Goal: Navigation & Orientation: Find specific page/section

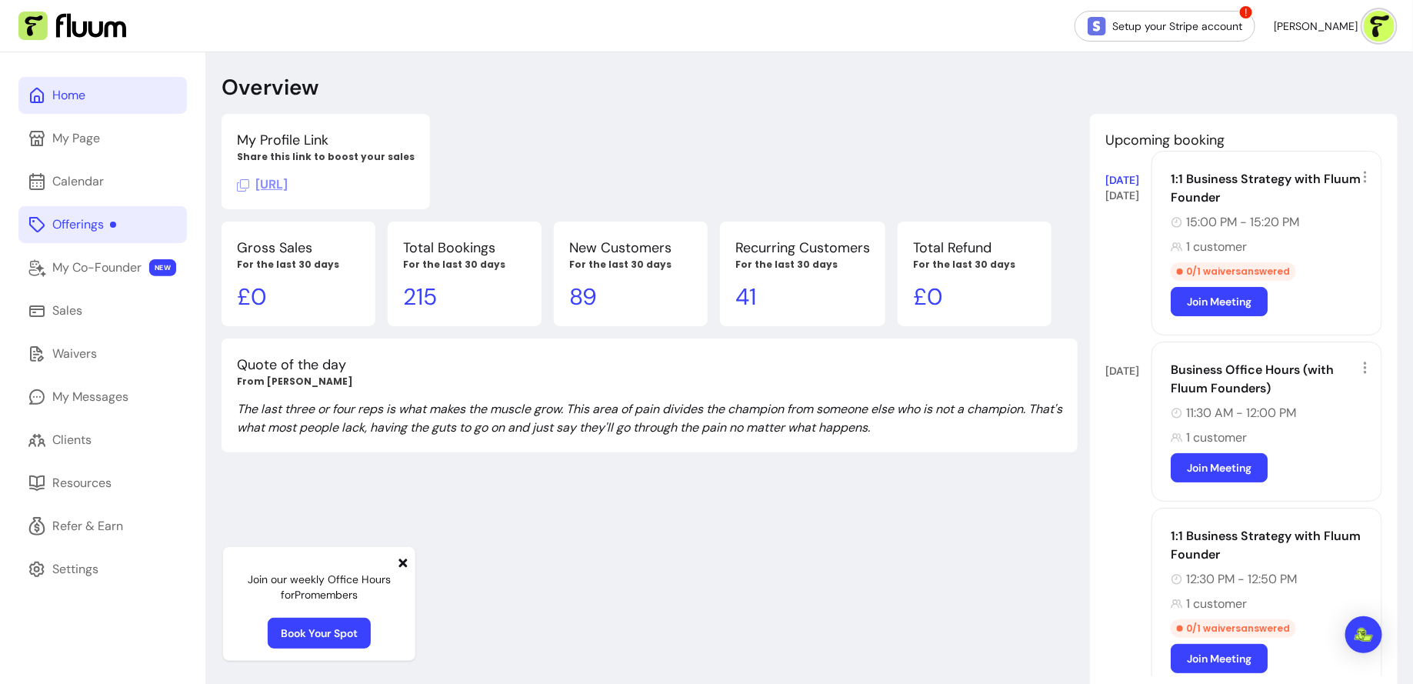
click at [142, 215] on link "Offerings" at bounding box center [102, 224] width 168 height 37
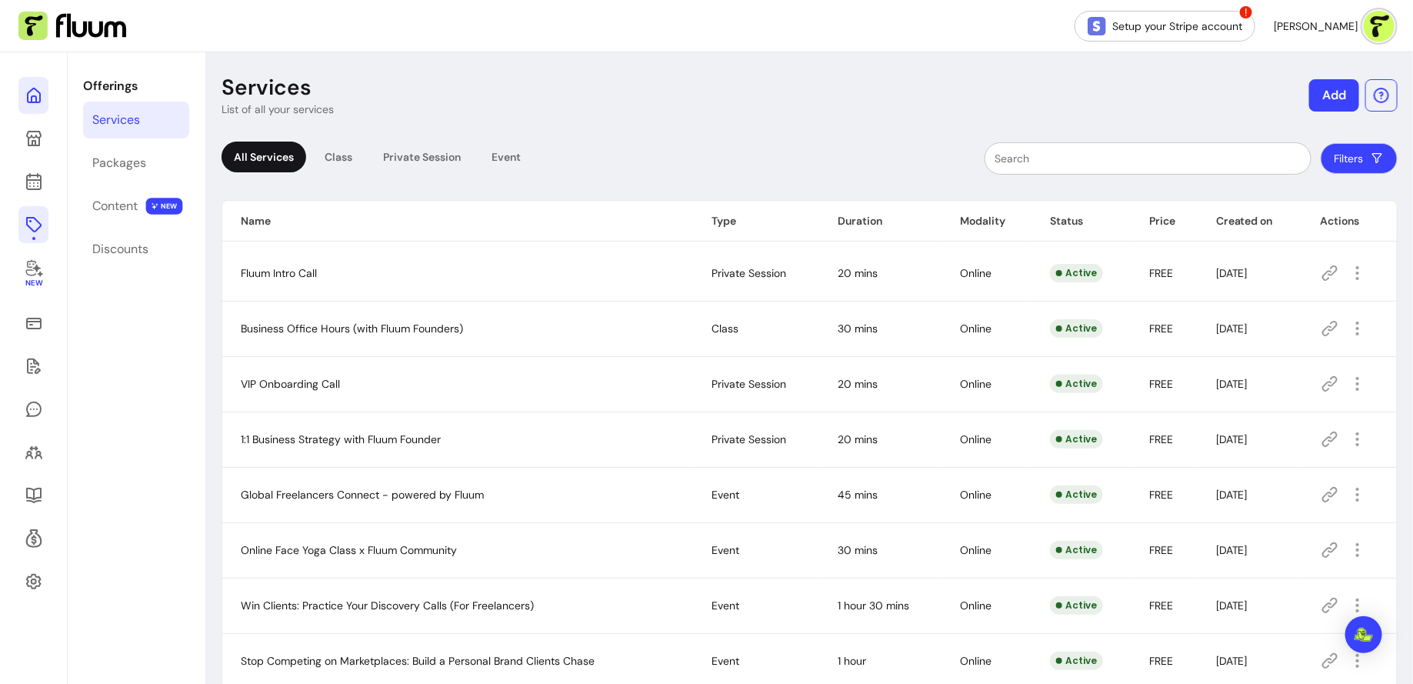
click at [20, 84] on link at bounding box center [33, 95] width 30 height 37
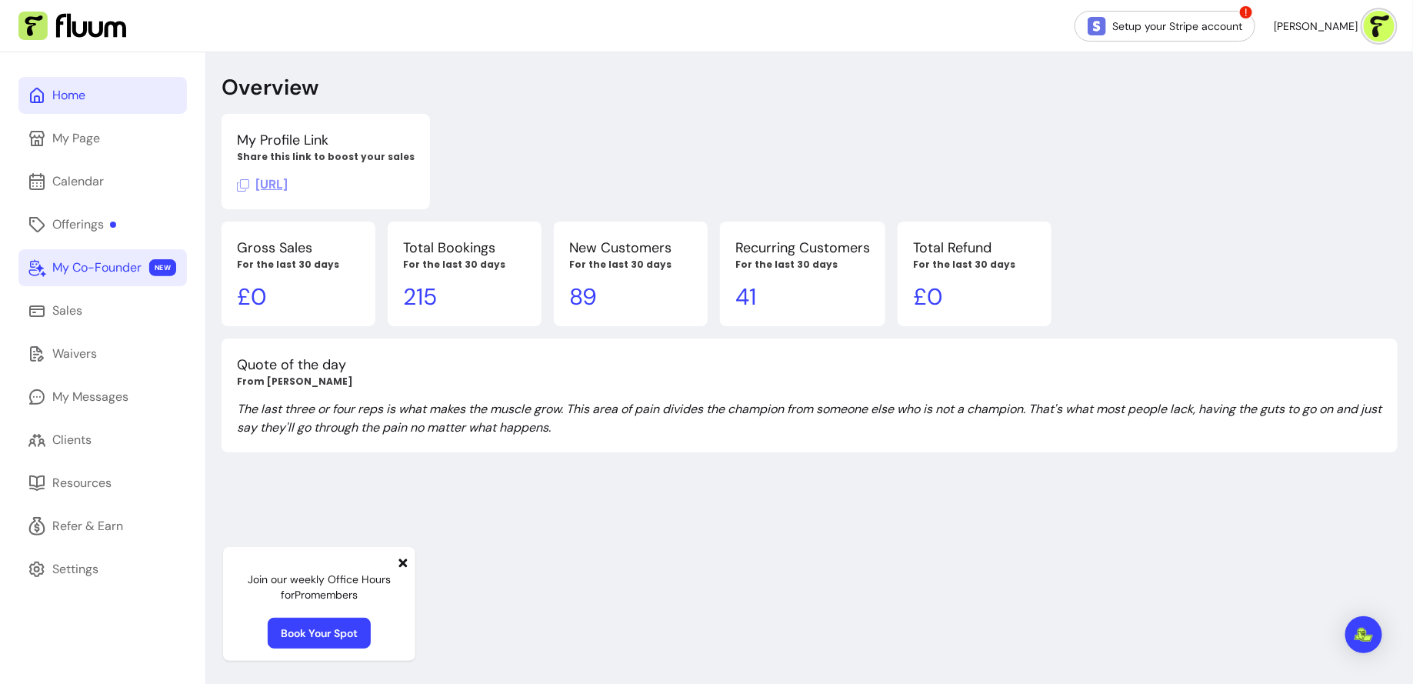
click at [75, 269] on div "My Co-Founder" at bounding box center [96, 268] width 89 height 18
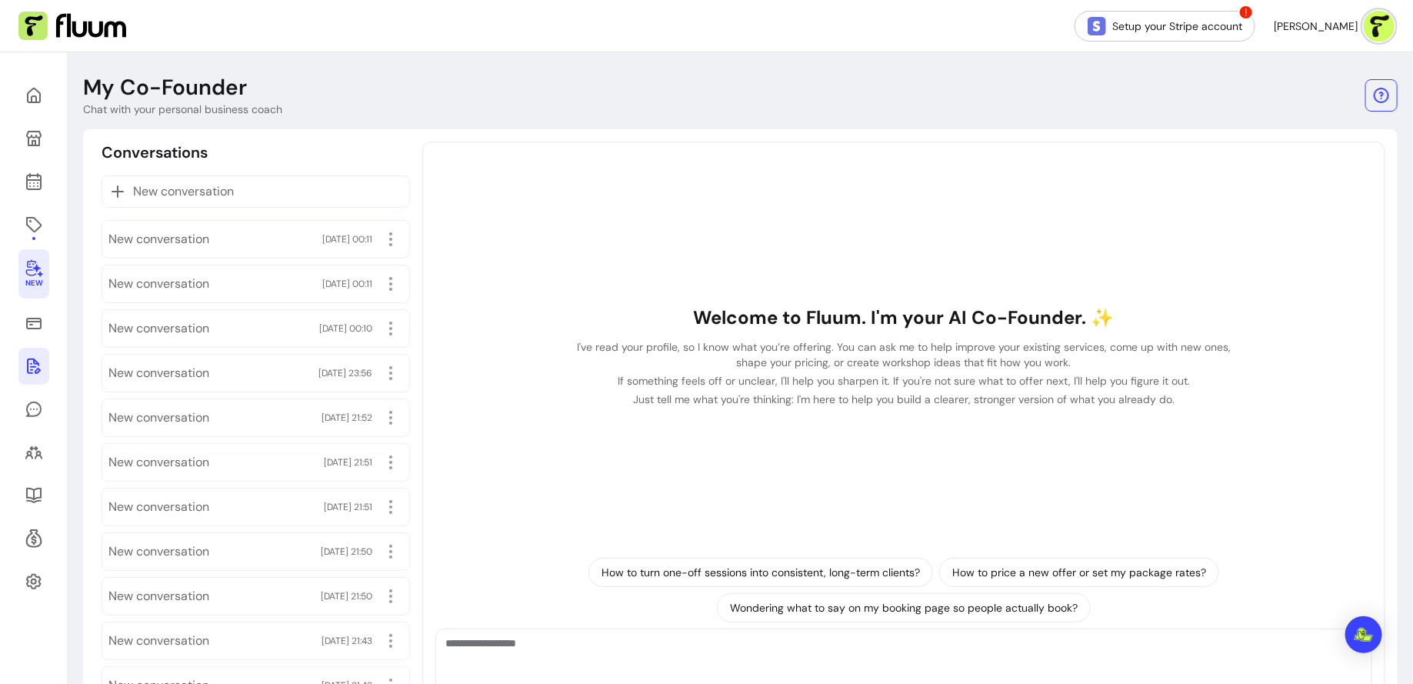
click at [42, 377] on link at bounding box center [33, 366] width 31 height 37
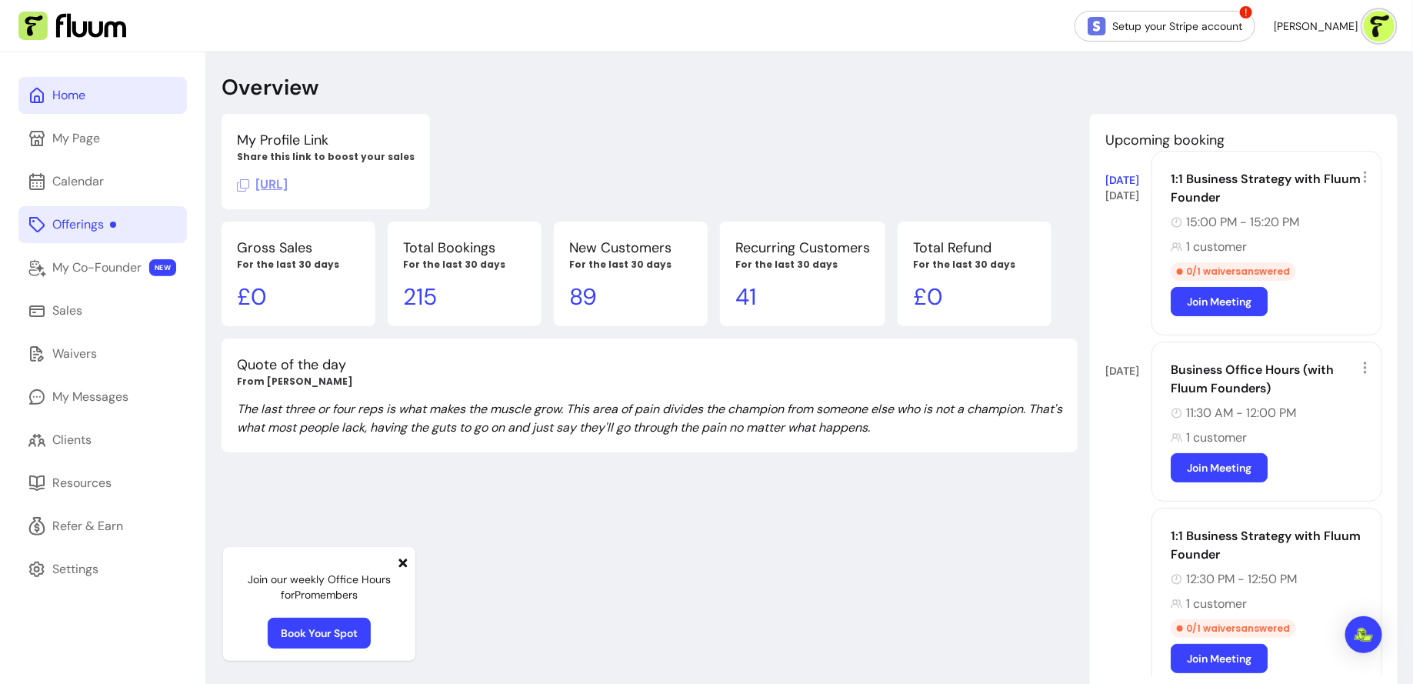
click at [121, 227] on link "Offerings" at bounding box center [102, 224] width 168 height 37
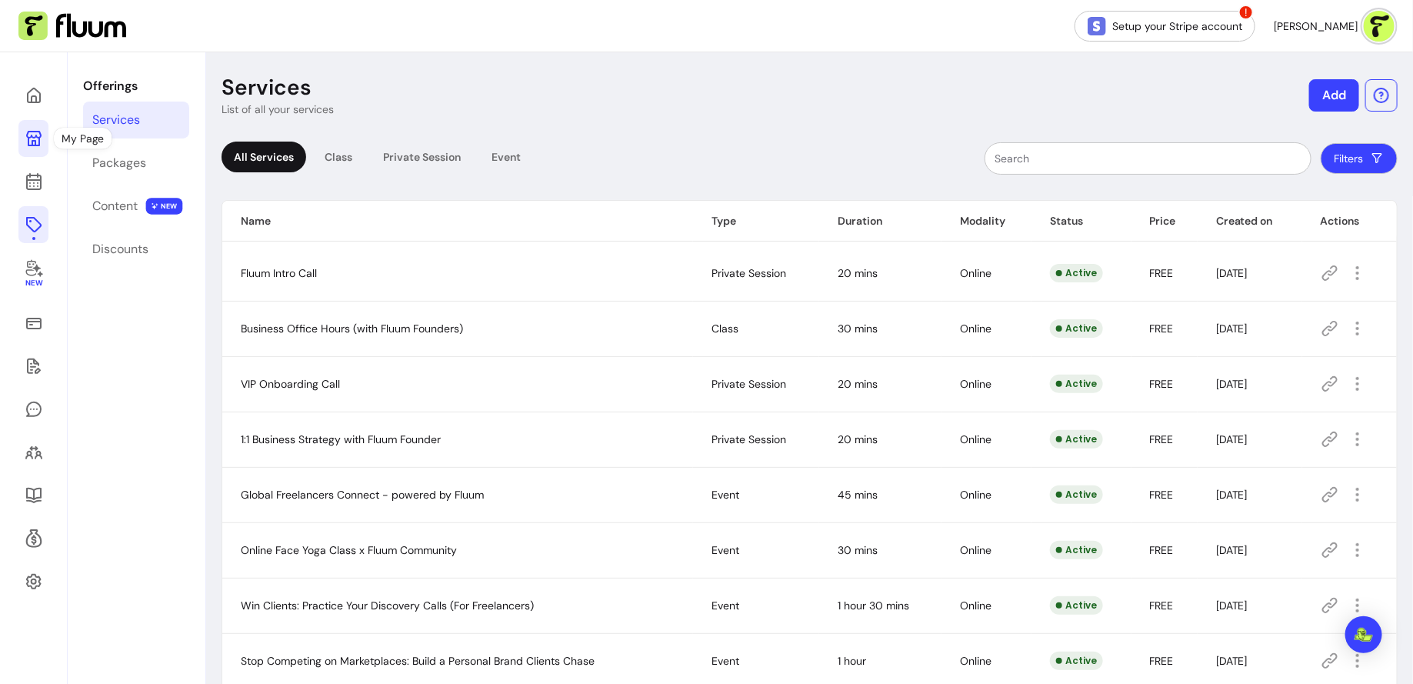
click at [32, 145] on icon at bounding box center [33, 138] width 15 height 15
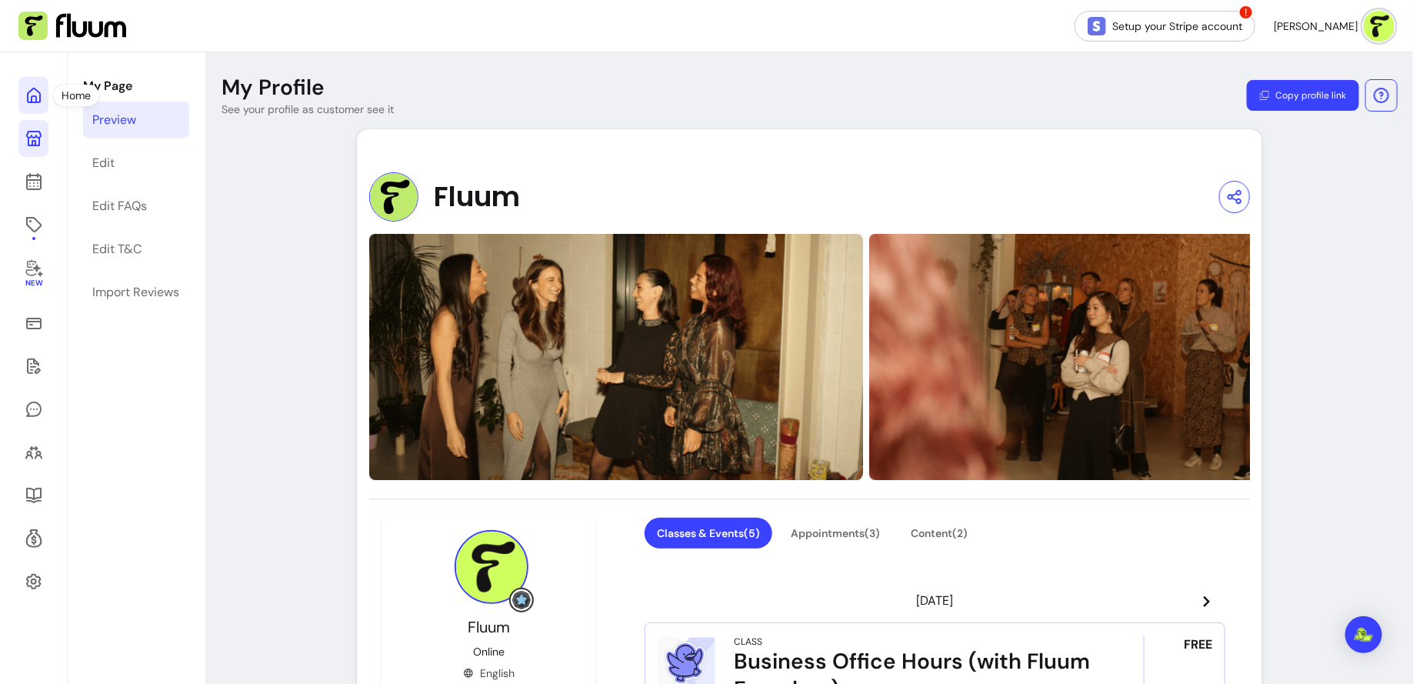
click at [40, 99] on icon at bounding box center [34, 95] width 18 height 18
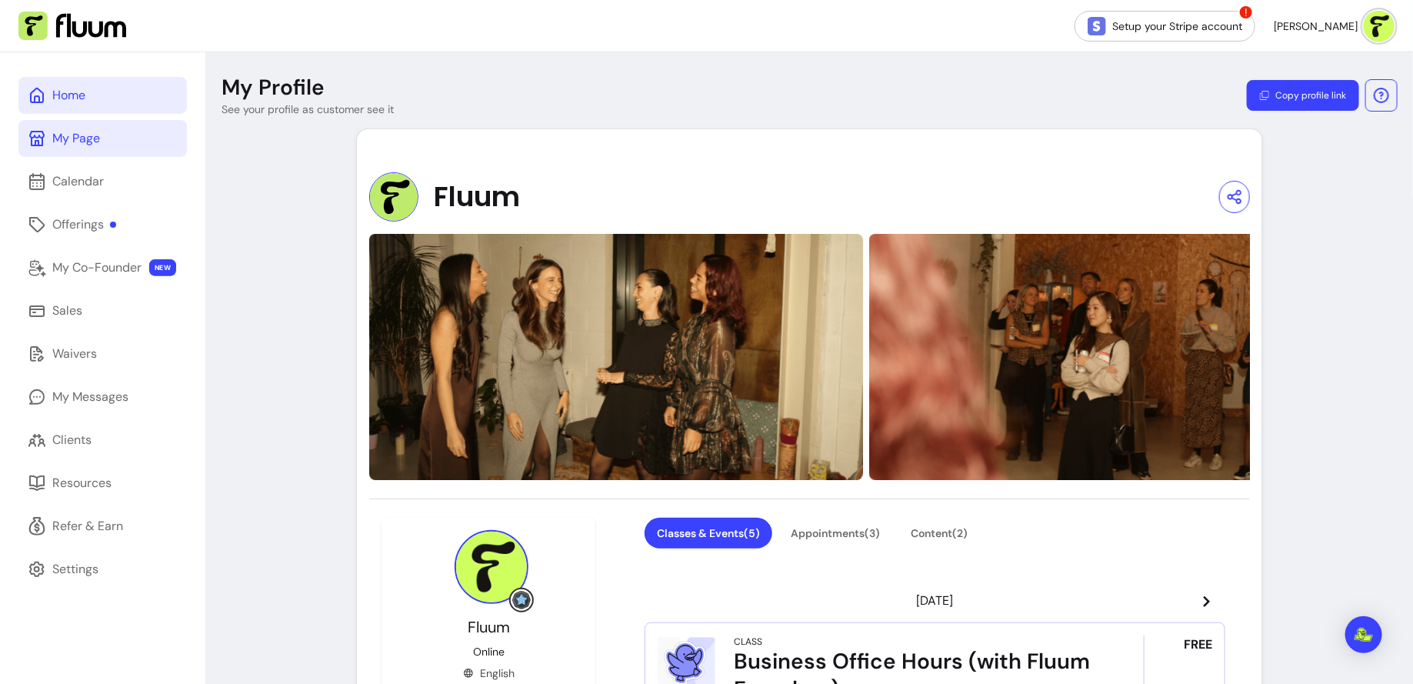
click at [40, 99] on icon at bounding box center [37, 95] width 18 height 18
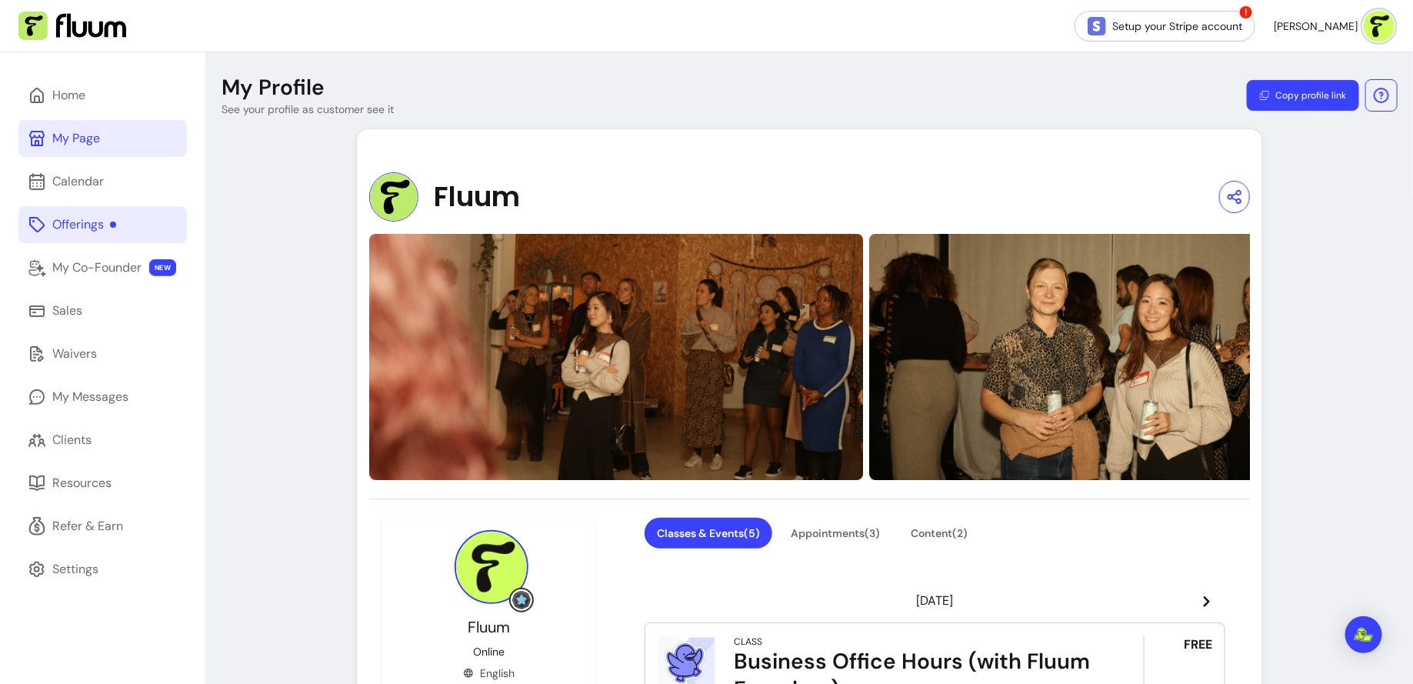
click at [101, 223] on div "Offerings" at bounding box center [84, 224] width 64 height 18
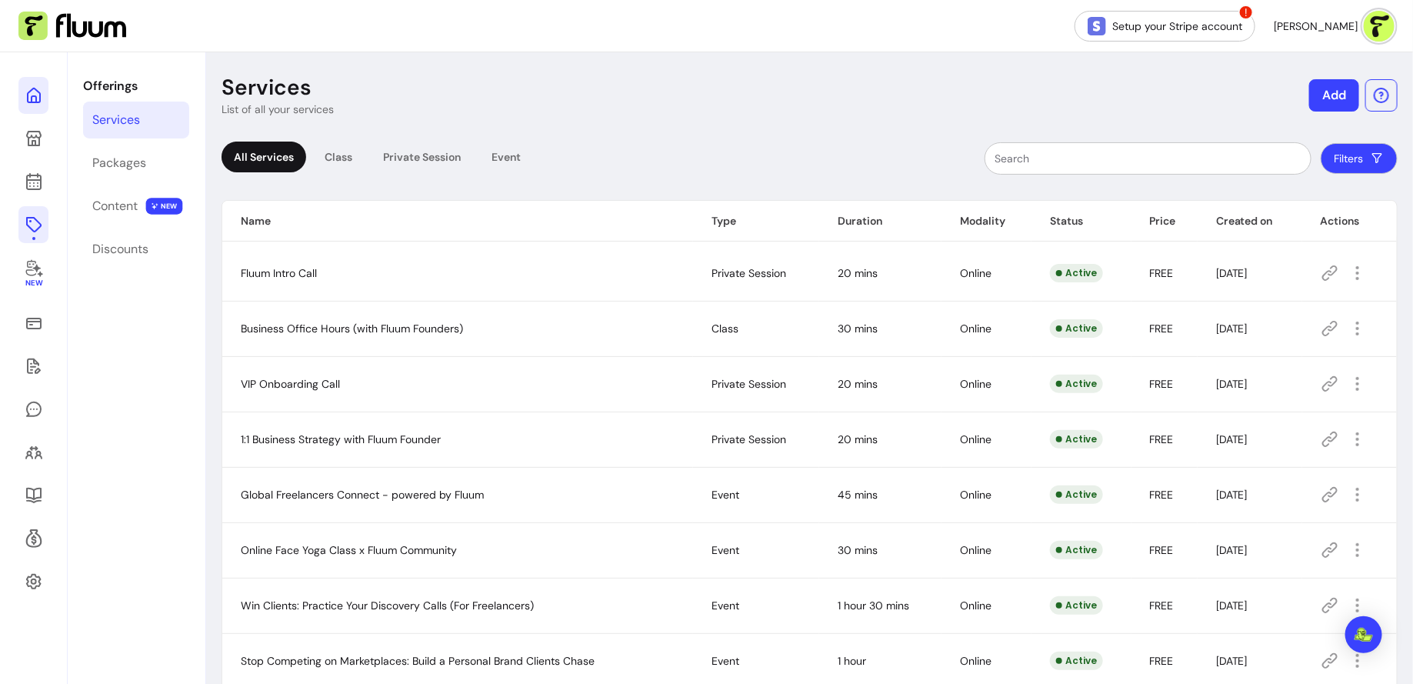
click at [33, 95] on icon at bounding box center [155, 74] width 261 height 219
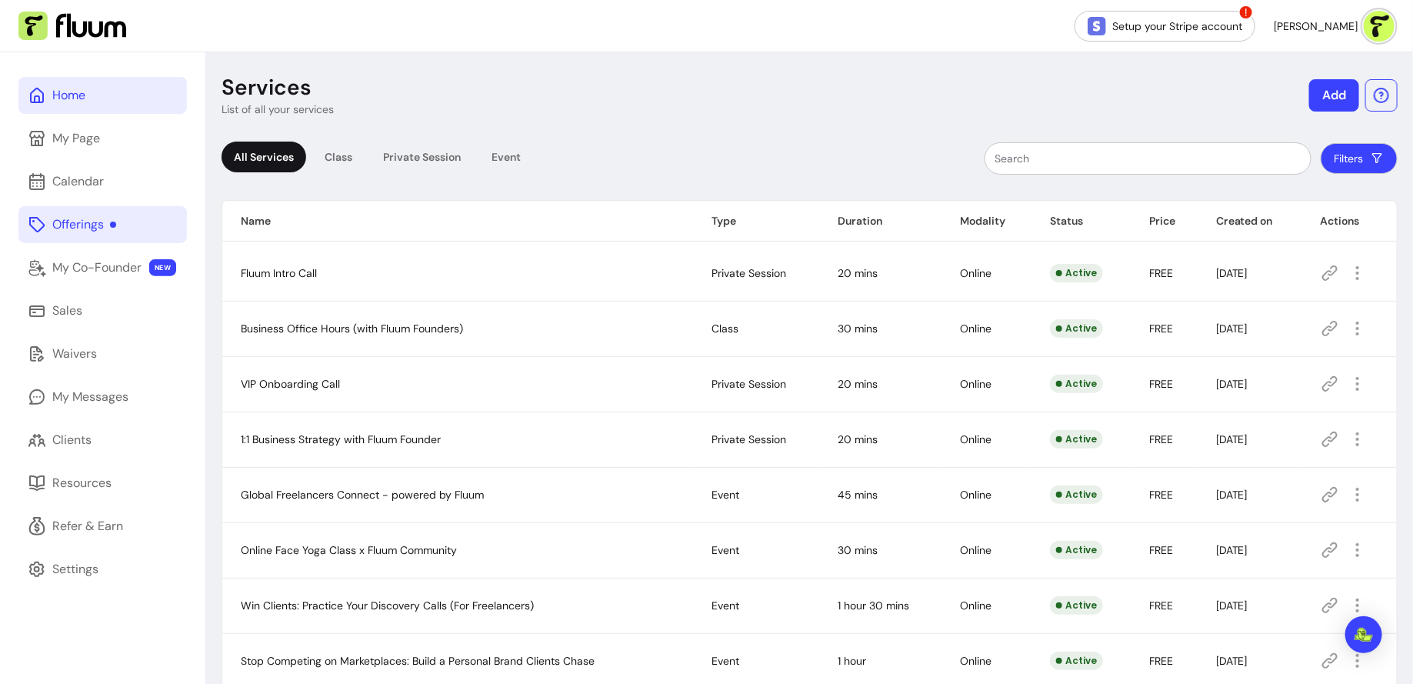
click at [65, 104] on div "Home" at bounding box center [68, 95] width 33 height 18
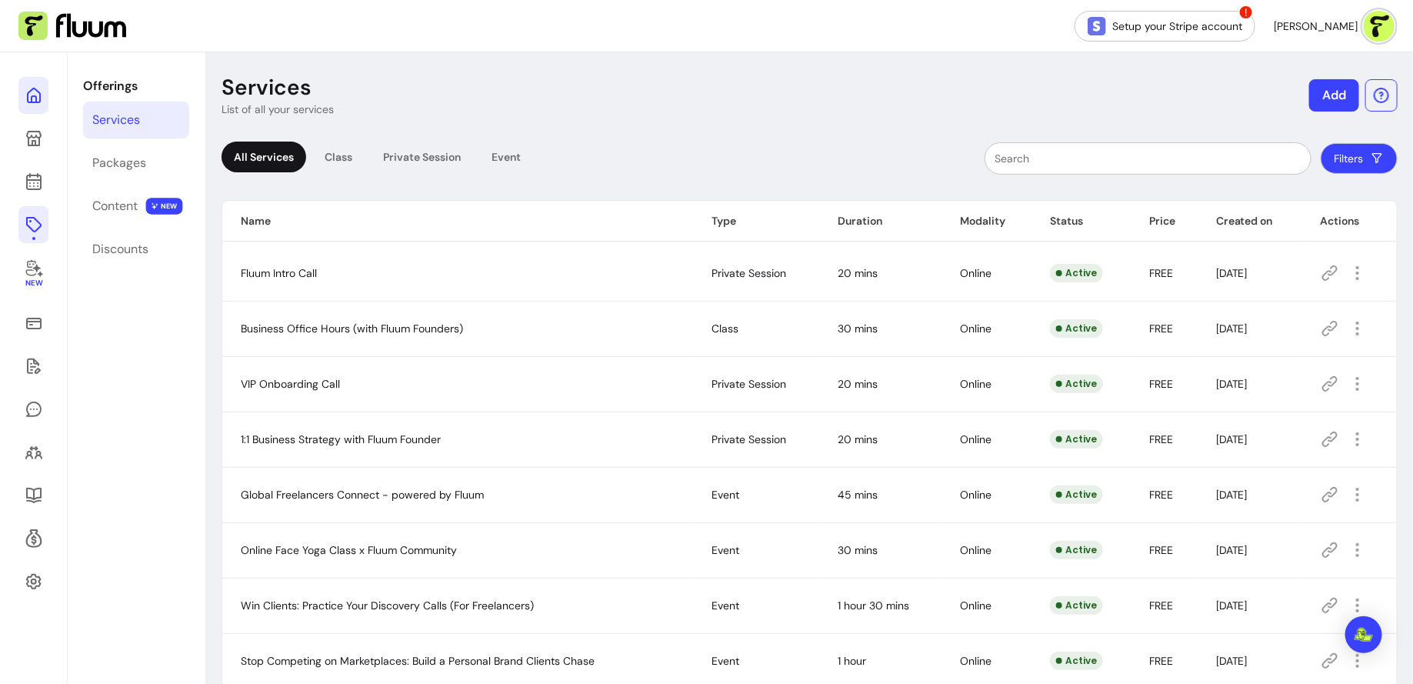
click at [37, 113] on link at bounding box center [33, 95] width 30 height 37
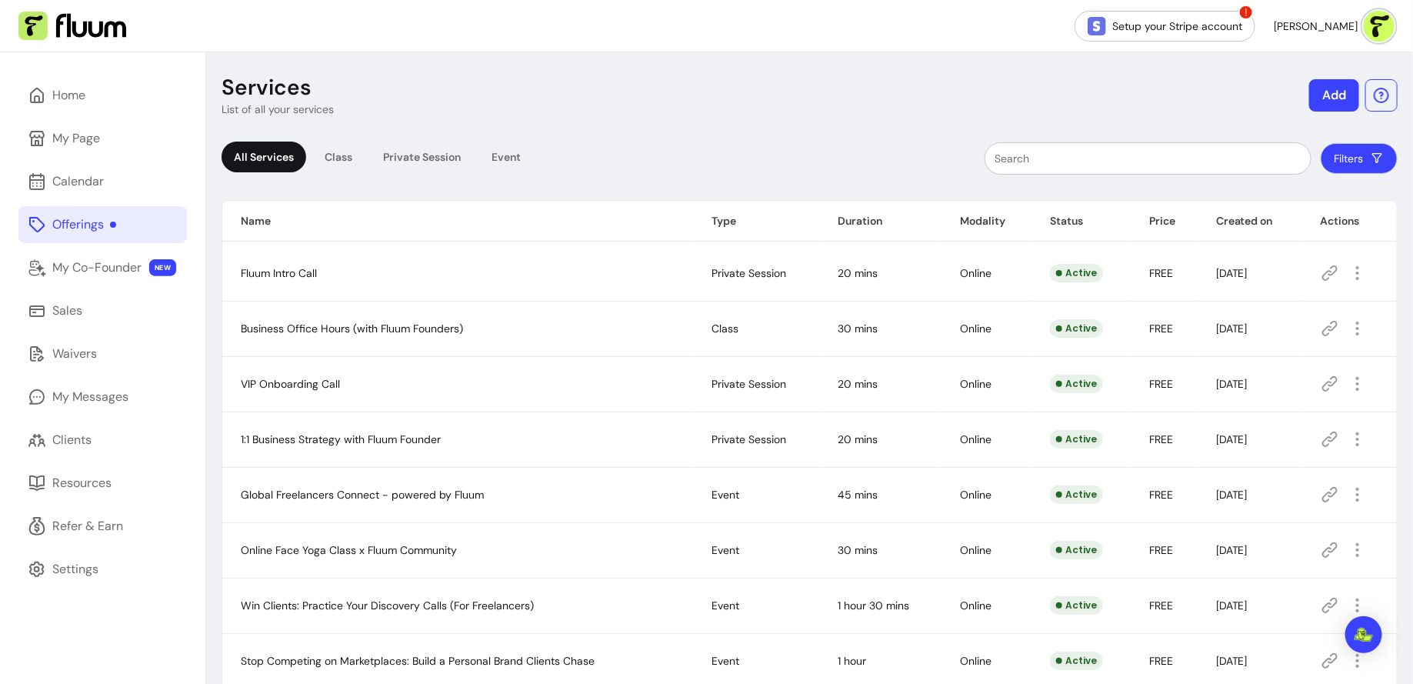
click at [1394, 36] on button "Scarlette G." at bounding box center [1334, 26] width 121 height 31
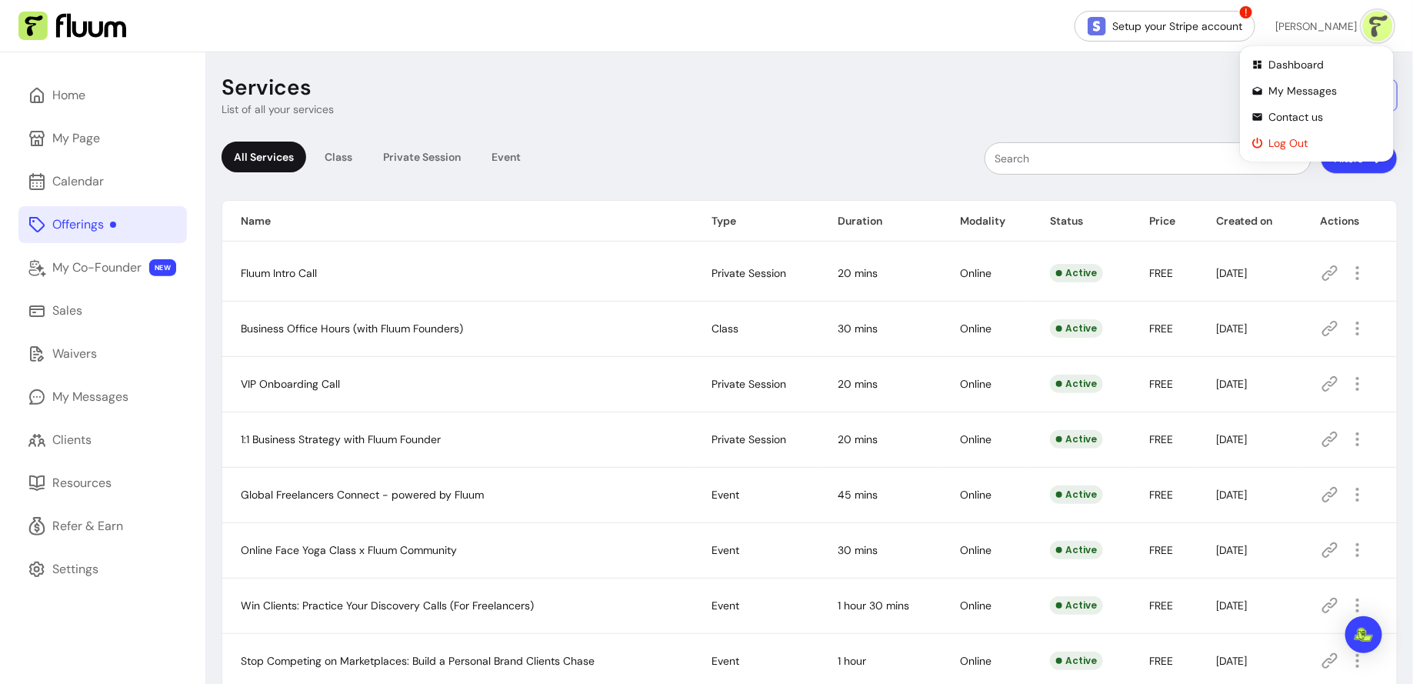
click at [1293, 148] on span "Log Out" at bounding box center [1325, 142] width 112 height 15
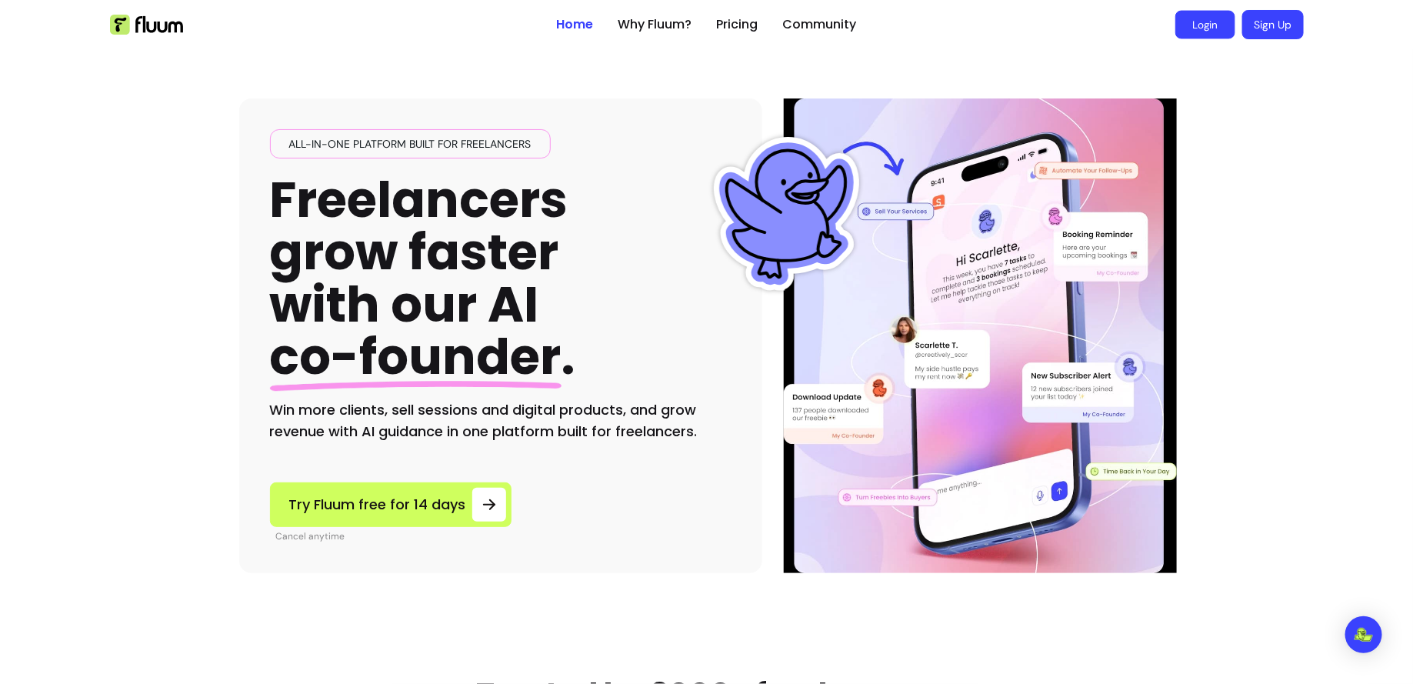
click at [1196, 32] on link "Login" at bounding box center [1206, 25] width 60 height 28
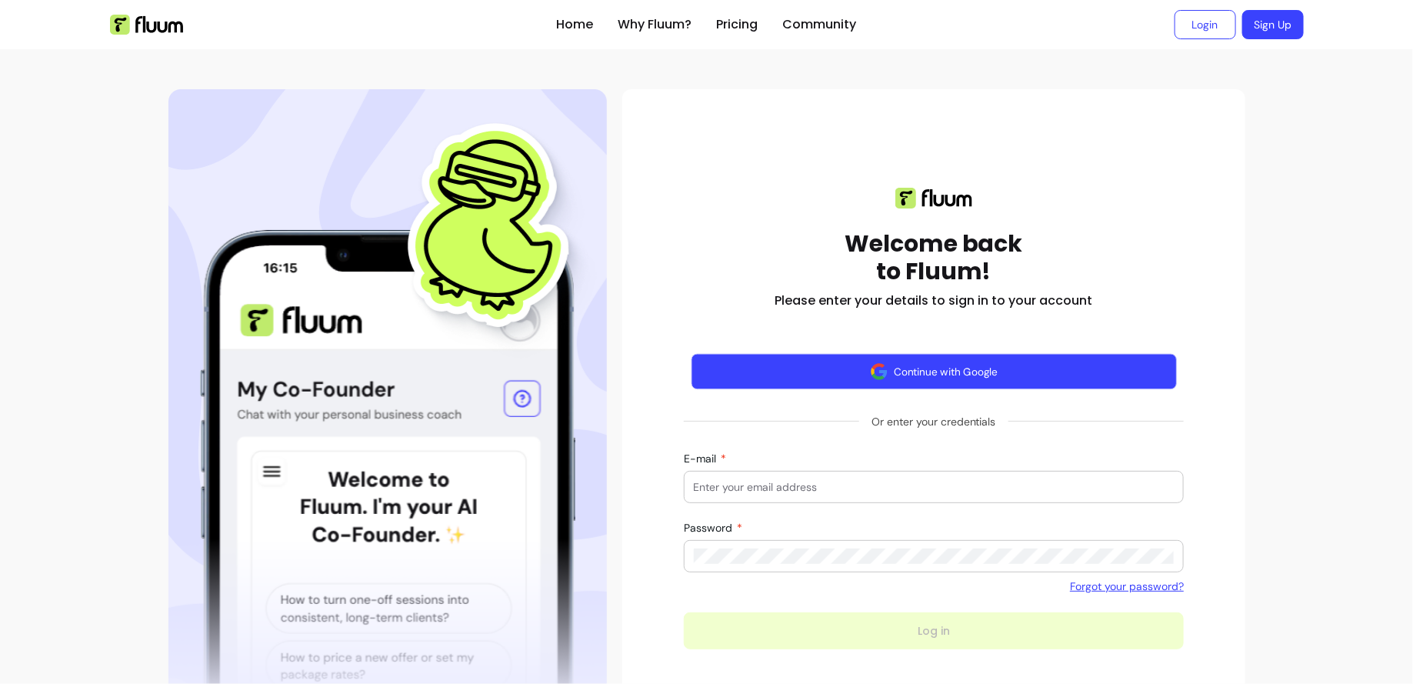
click at [892, 377] on button "Continue with Google" at bounding box center [933, 372] width 485 height 36
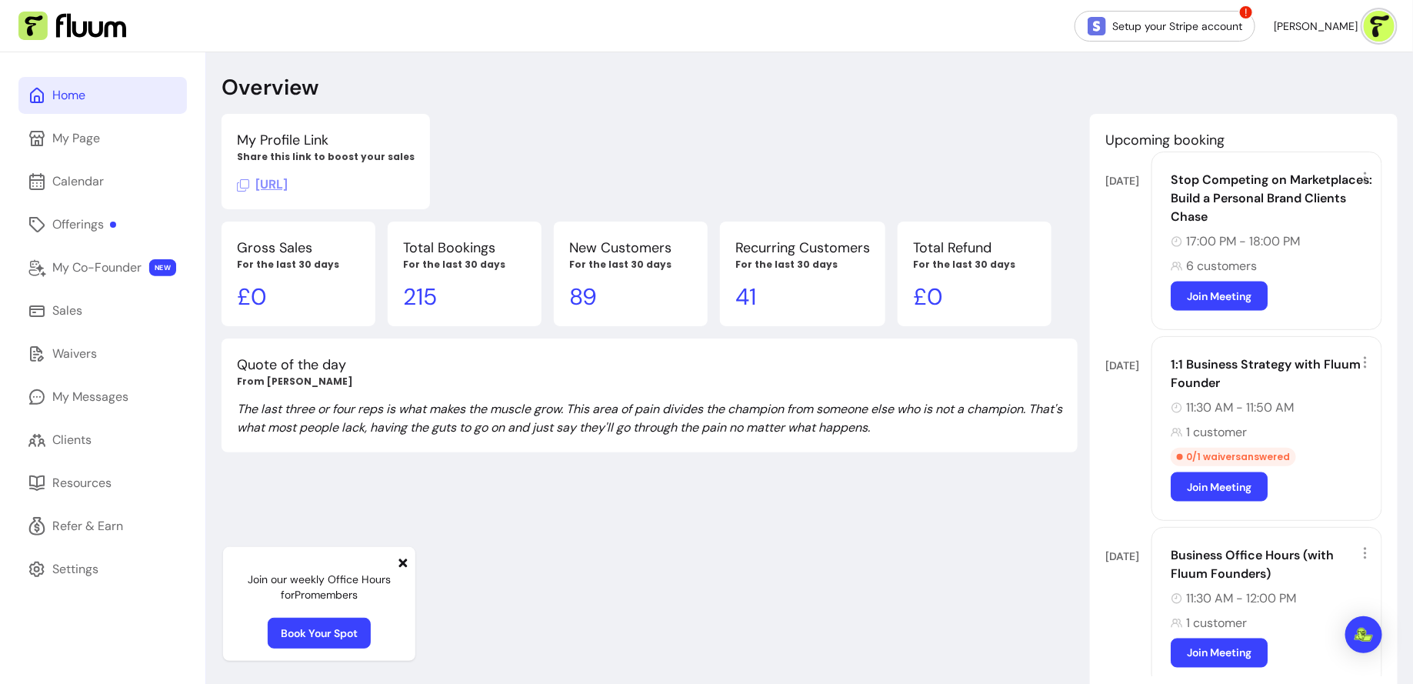
scroll to position [52, 0]
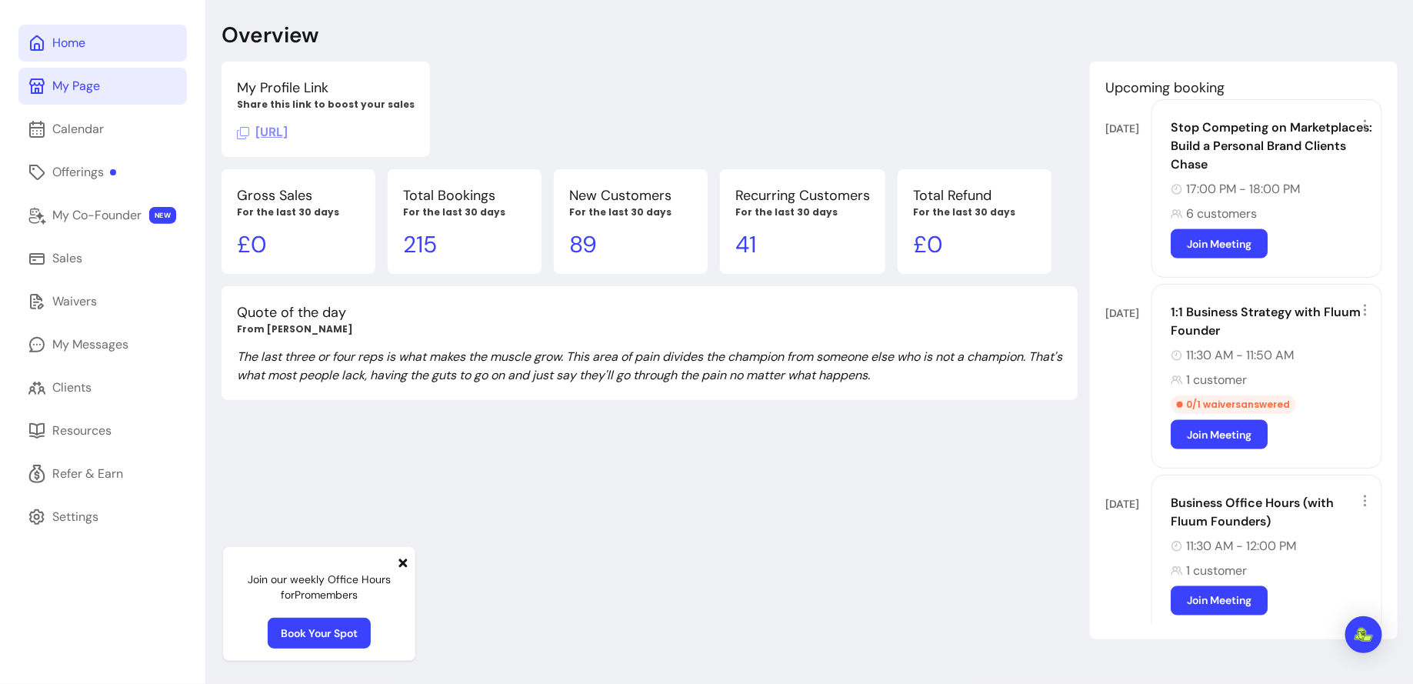
click at [129, 87] on link "My Page" at bounding box center [102, 86] width 168 height 37
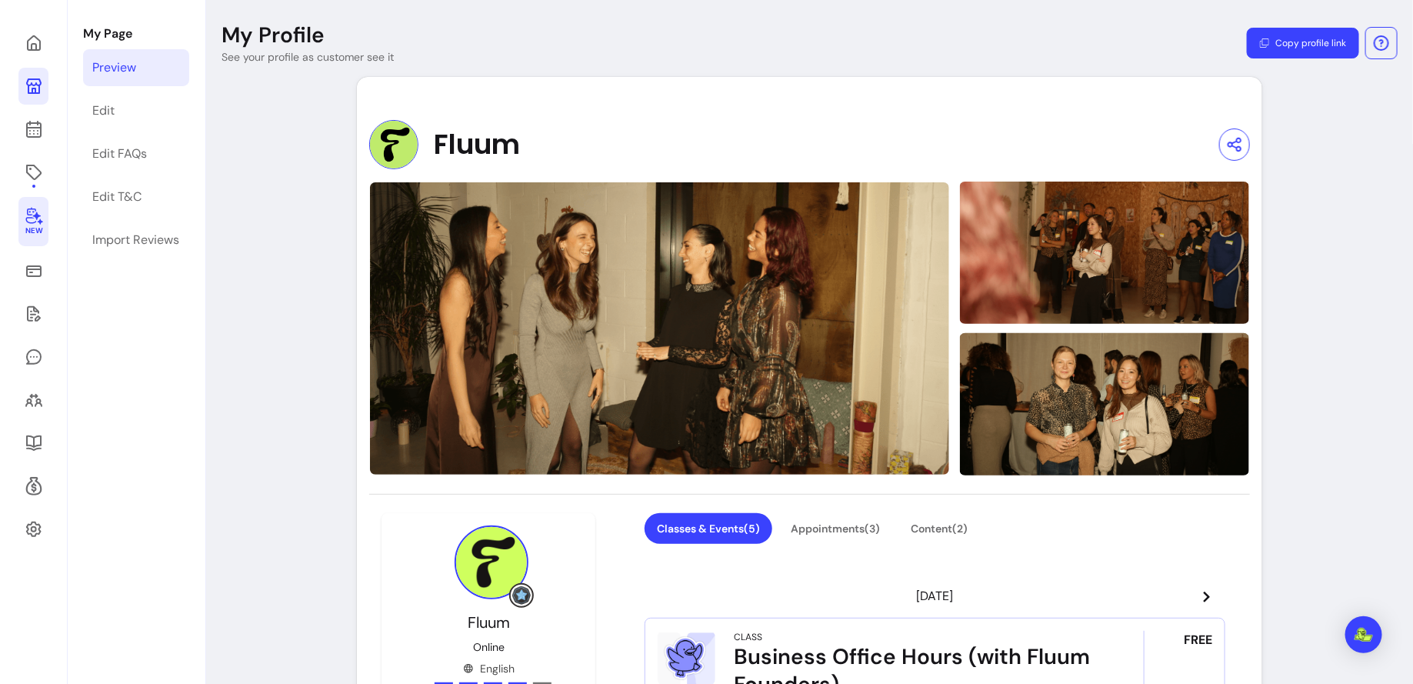
click at [33, 225] on link "New" at bounding box center [33, 221] width 30 height 49
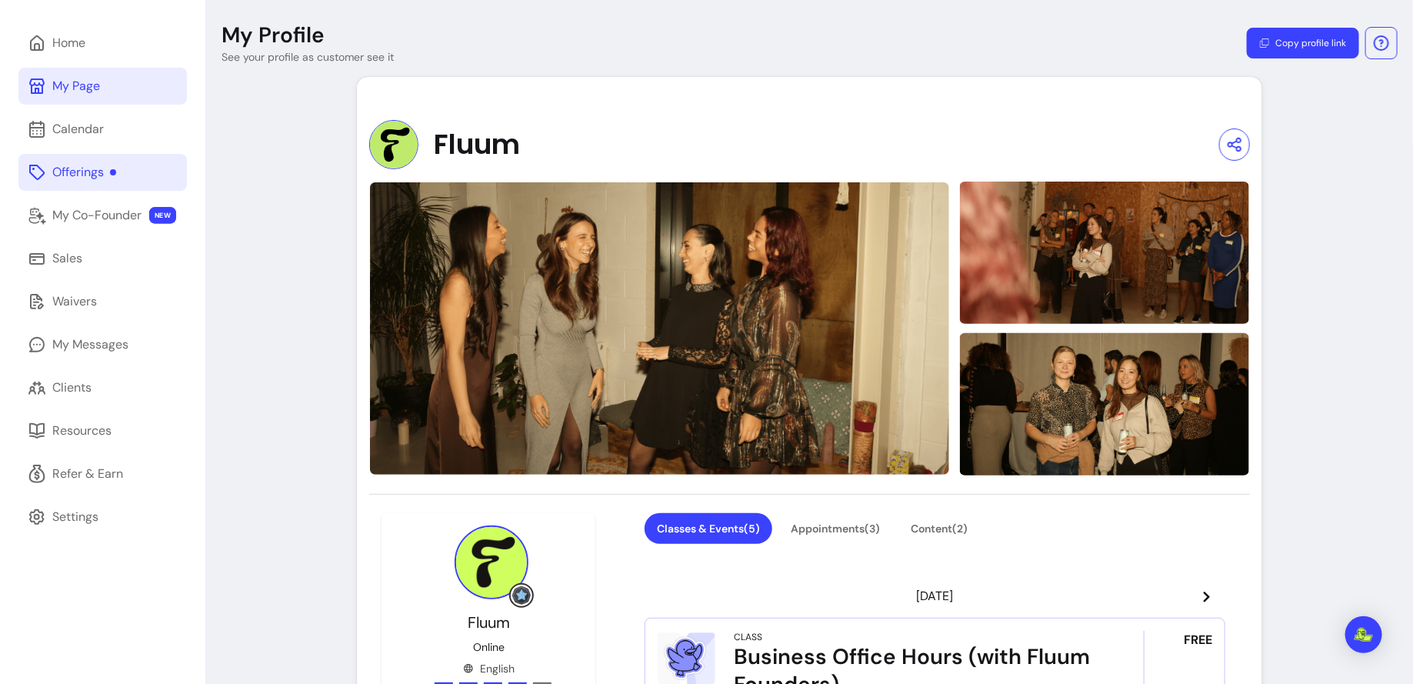
click at [70, 166] on div "Offerings" at bounding box center [84, 172] width 64 height 18
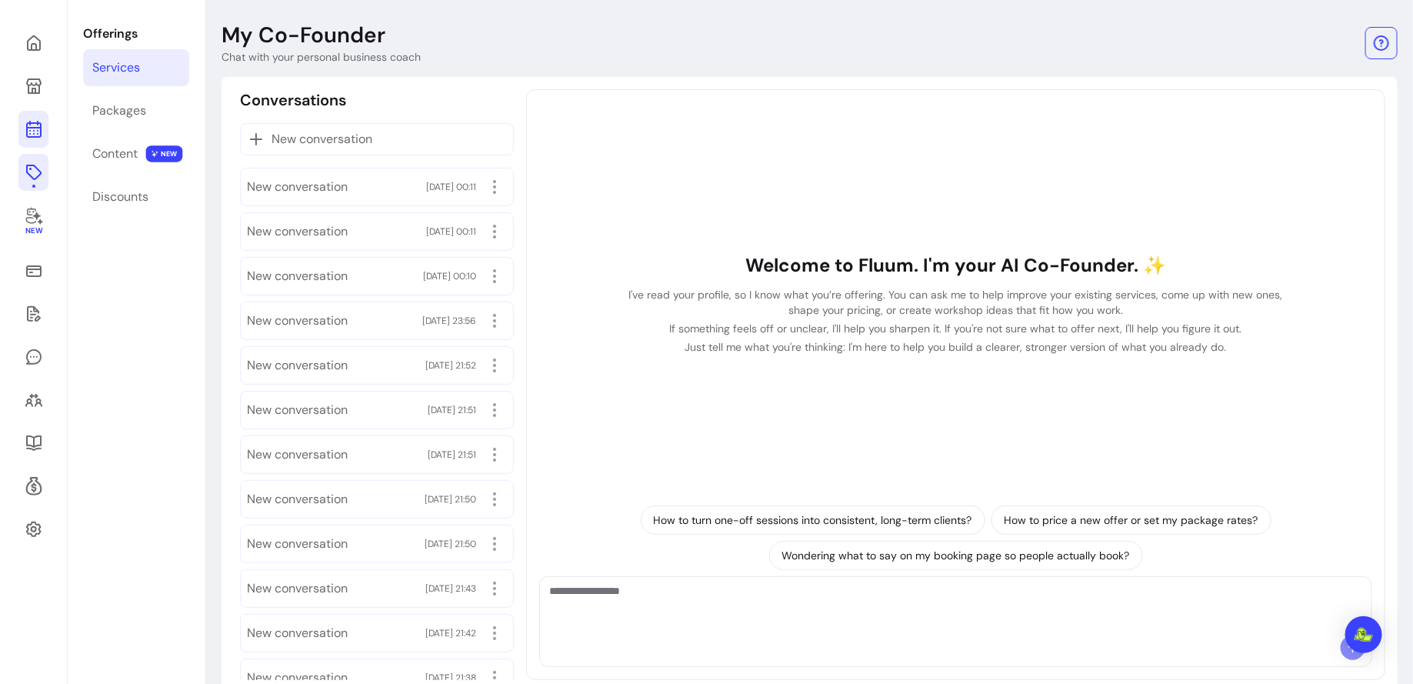
click at [34, 128] on icon at bounding box center [34, 129] width 18 height 18
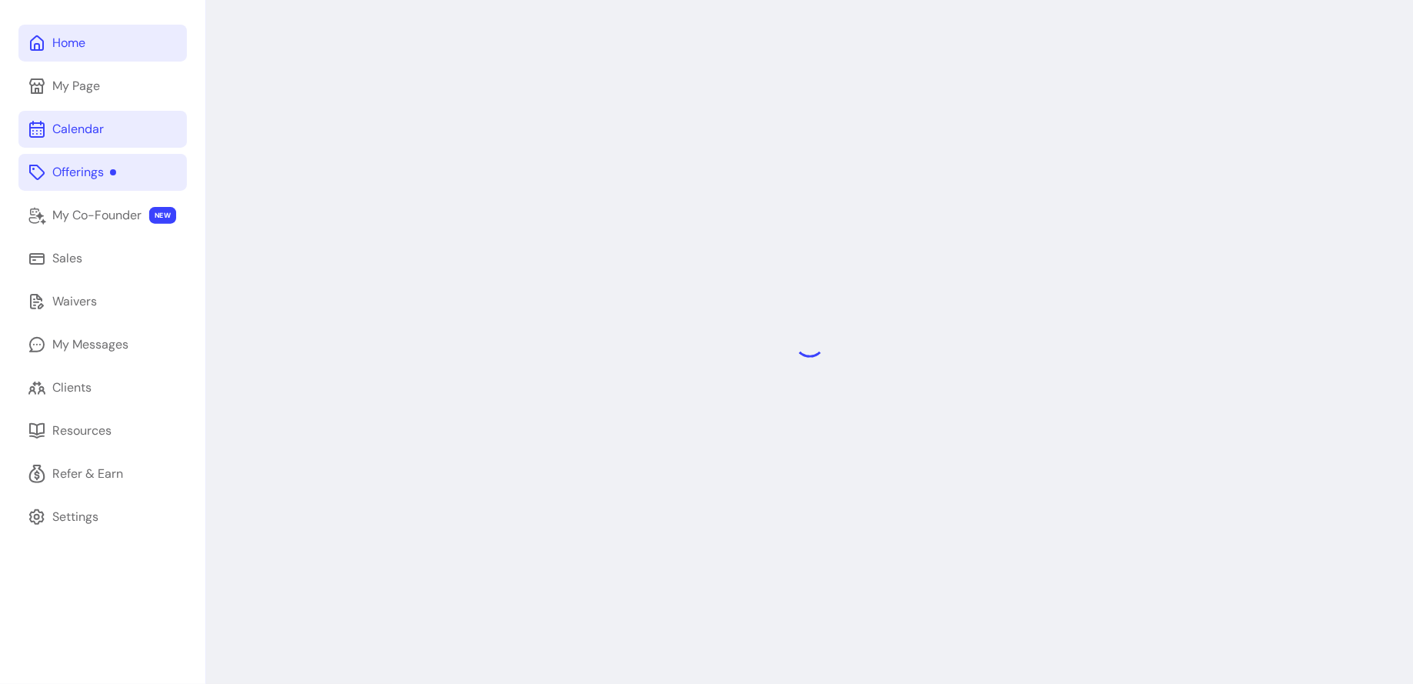
click at [57, 42] on div "Home" at bounding box center [68, 43] width 33 height 18
